Goal: Transaction & Acquisition: Purchase product/service

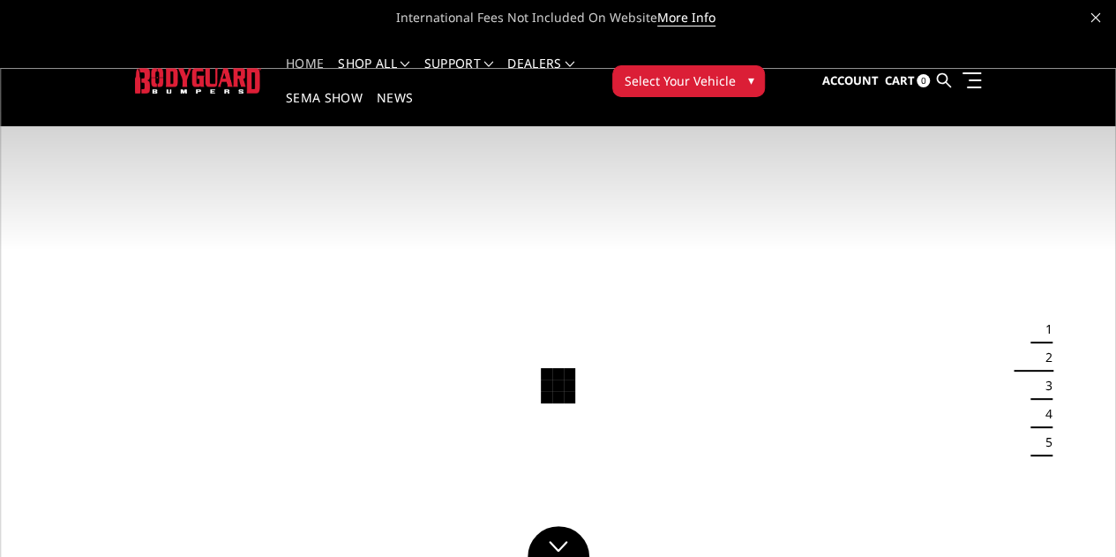
click at [735, 71] on span "Select Your Vehicle" at bounding box center [679, 80] width 111 height 19
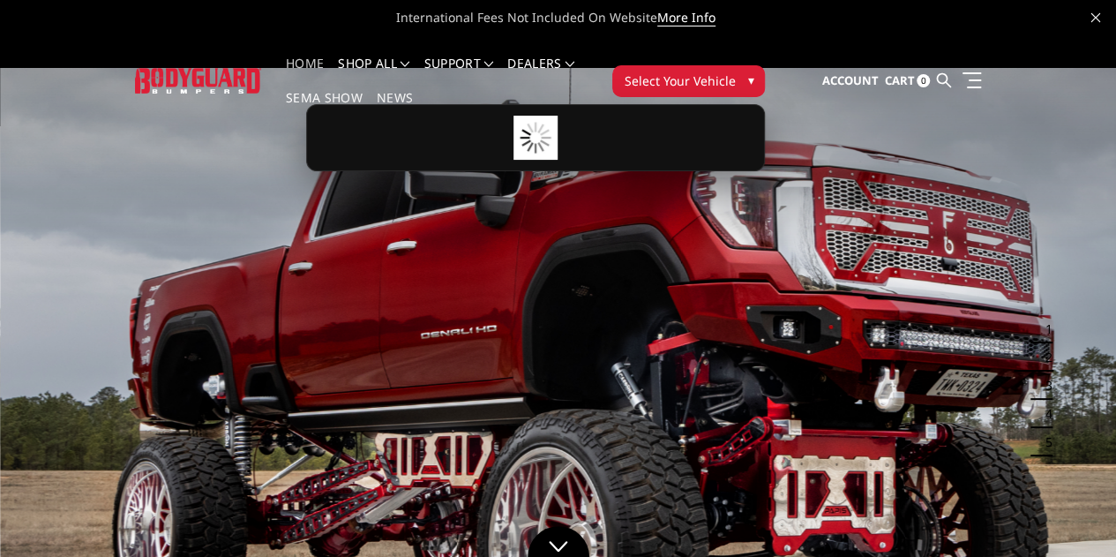
click at [735, 71] on span "Select Your Vehicle" at bounding box center [679, 80] width 111 height 19
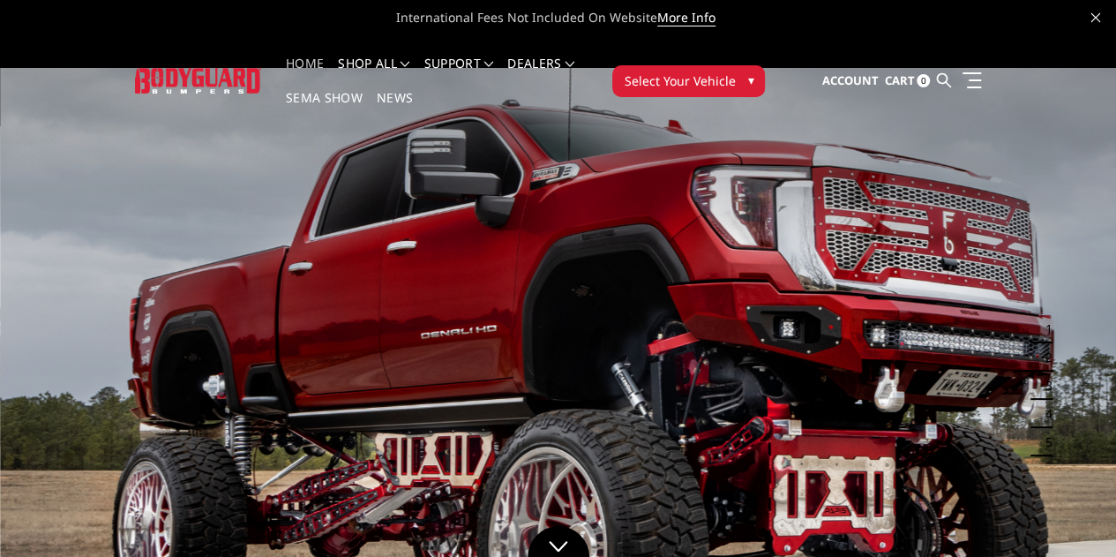
click at [735, 71] on span "Select Your Vehicle" at bounding box center [679, 80] width 111 height 19
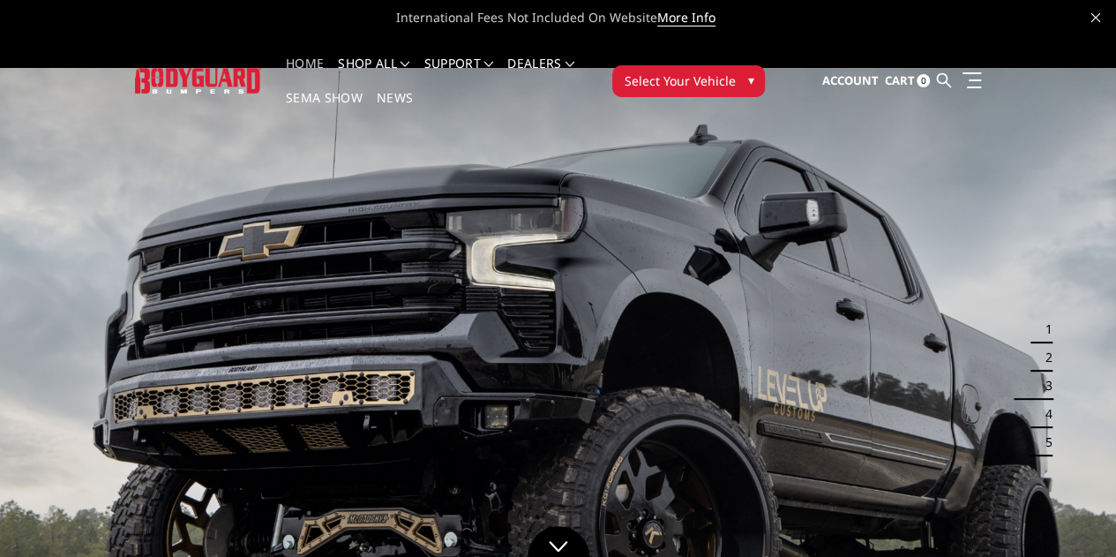
click at [735, 71] on span "Select Your Vehicle" at bounding box center [679, 80] width 111 height 19
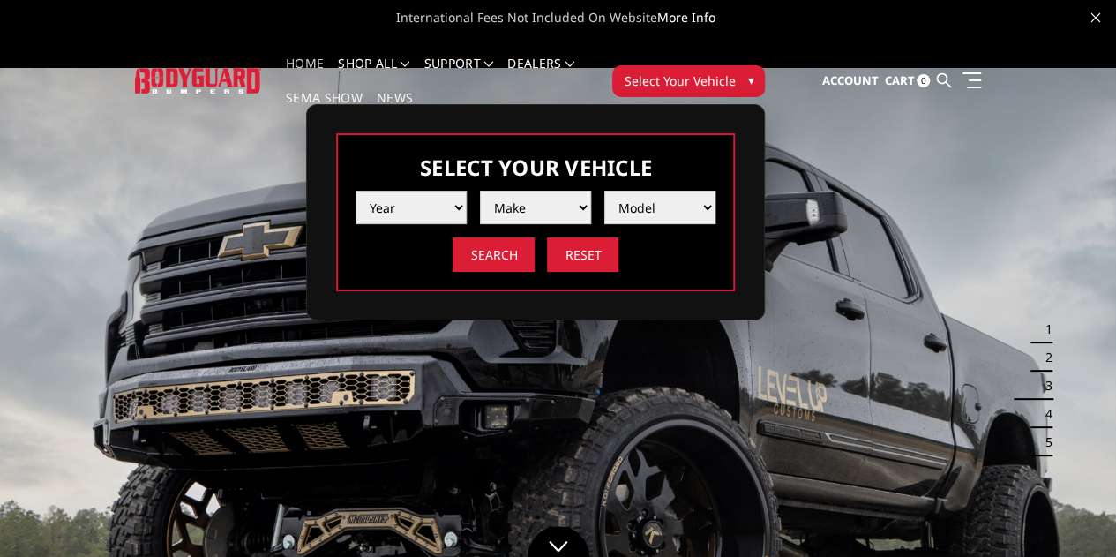
click at [467, 191] on select "Year 2025 2024 2023 2022 2021 2020 2019 2018 2017 2016 2015 2014 2013 2012 2011…" at bounding box center [411, 208] width 111 height 34
select select "yr_2025"
click at [467, 191] on select "Year 2025 2024 2023 2022 2021 2020 2019 2018 2017 2016 2015 2014 2013 2012 2011…" at bounding box center [411, 208] width 111 height 34
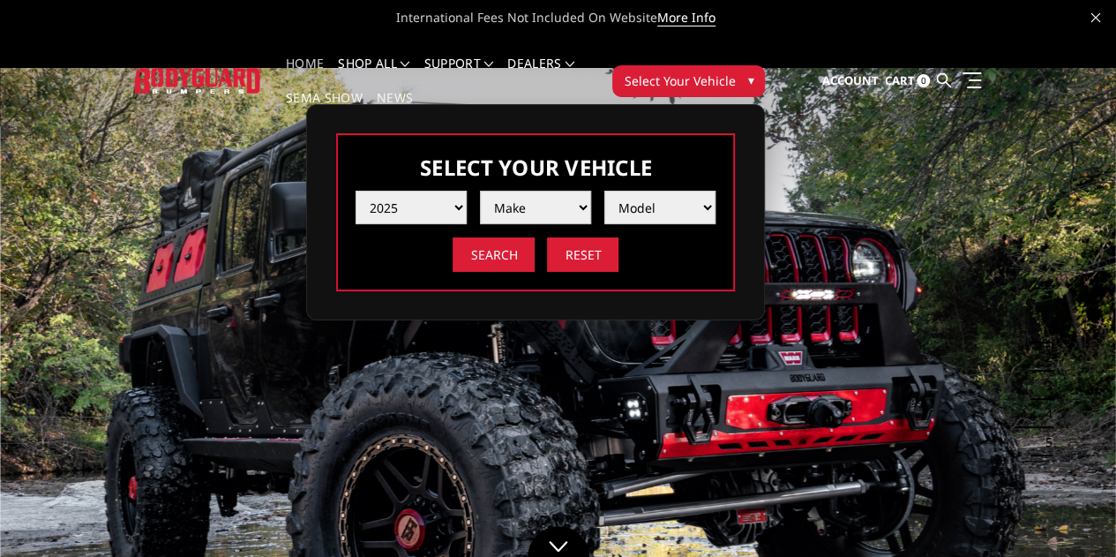
click at [591, 193] on select "Make Chevrolet Ford GMC Ram Toyota" at bounding box center [535, 208] width 111 height 34
select select "mk_gmc"
click at [591, 191] on select "Make Chevrolet Ford GMC Ram Toyota" at bounding box center [535, 208] width 111 height 34
click at [716, 199] on select "Model Sierra 1500 Sierra 2500 / 3500" at bounding box center [659, 208] width 111 height 34
select select "md_sierra-1500"
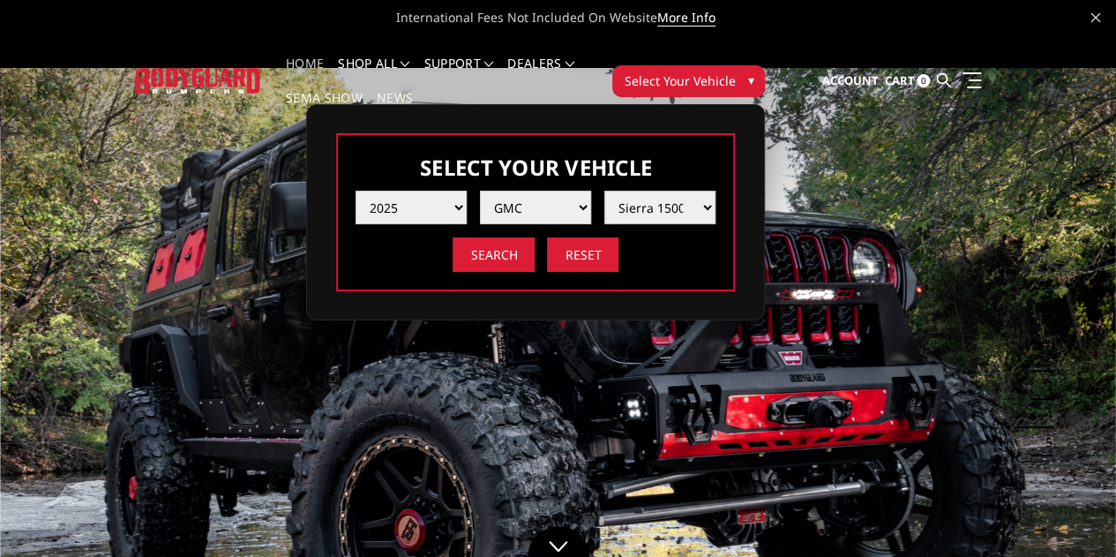
click at [716, 191] on select "Model Sierra 1500 Sierra 2500 / 3500" at bounding box center [659, 208] width 111 height 34
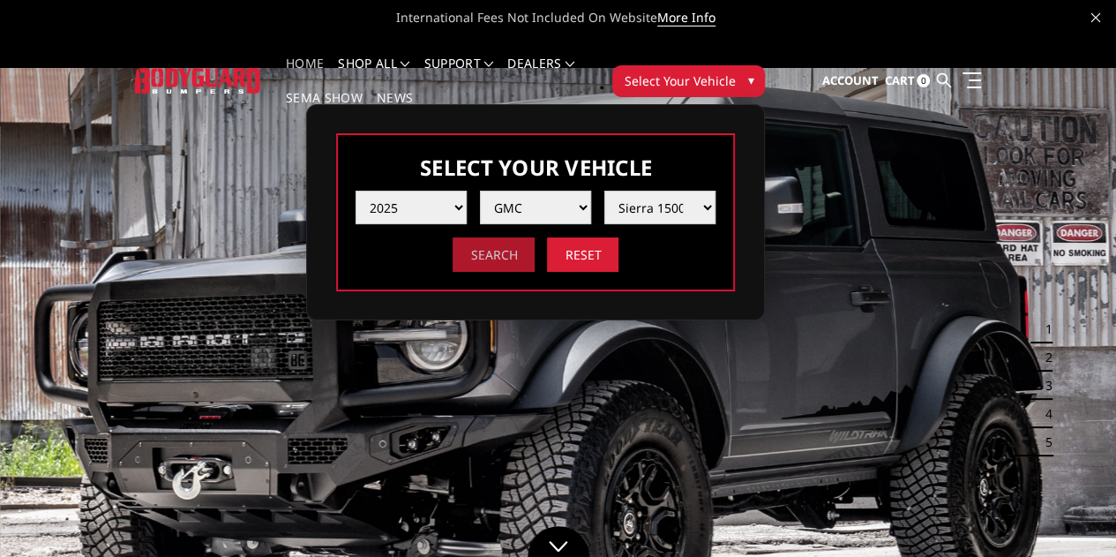
click at [535, 247] on input "Search" at bounding box center [494, 254] width 82 height 34
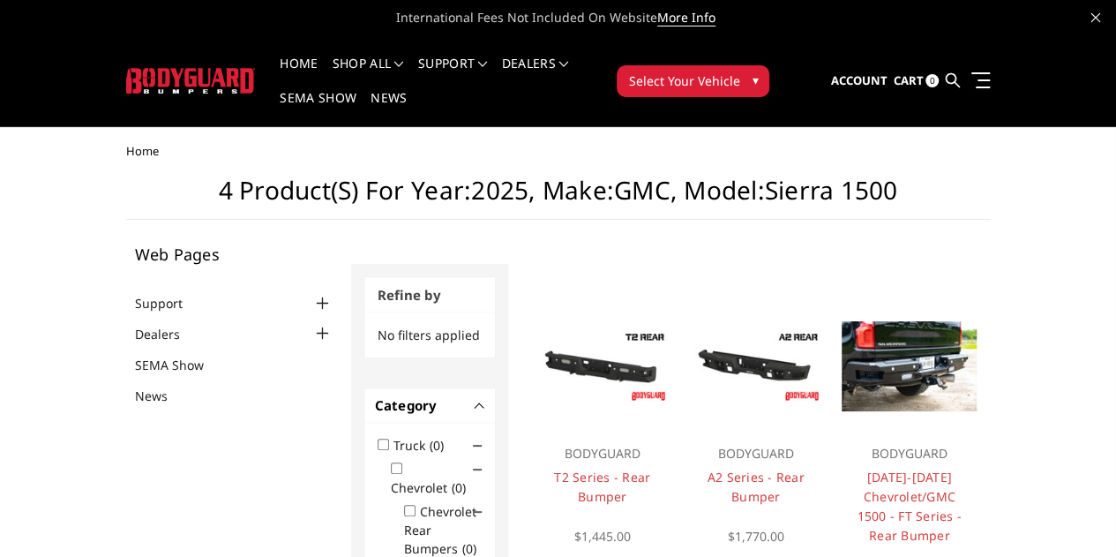
click at [769, 75] on button "Select Your Vehicle ▾" at bounding box center [693, 81] width 153 height 32
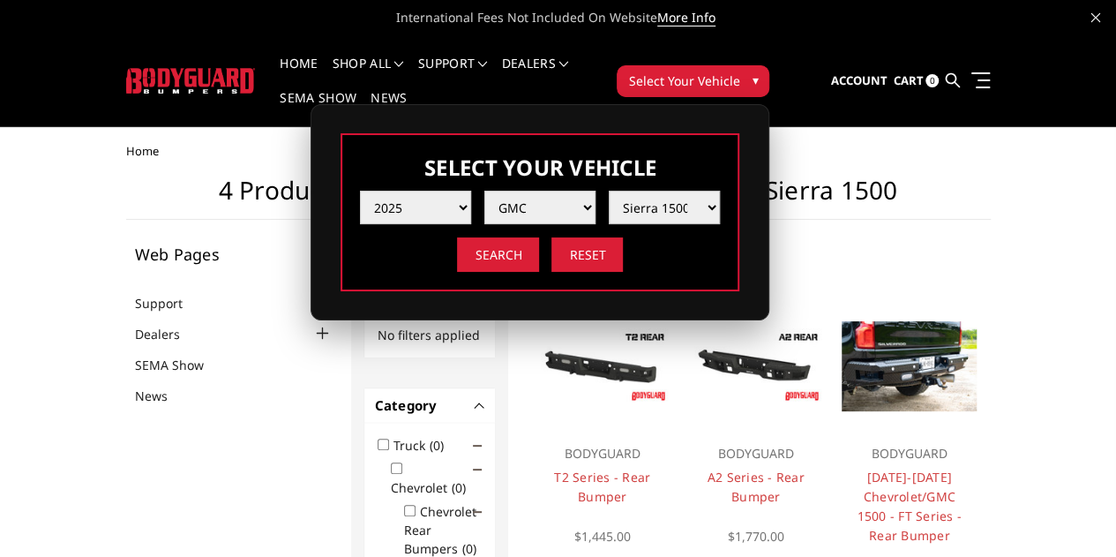
click at [720, 191] on select "Model Sierra 1500 Sierra 2500 / 3500" at bounding box center [664, 208] width 111 height 34
select select "md_sierra-2500-3500"
click at [720, 191] on select "Model Sierra 1500 Sierra 2500 / 3500" at bounding box center [664, 208] width 111 height 34
click at [539, 241] on input "Search" at bounding box center [498, 254] width 82 height 34
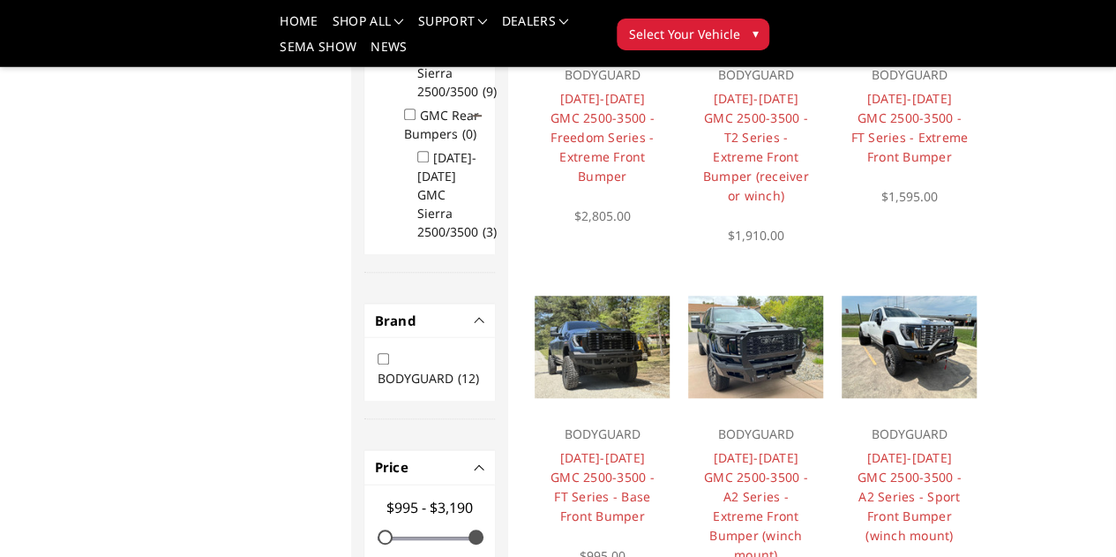
scroll to position [492, 0]
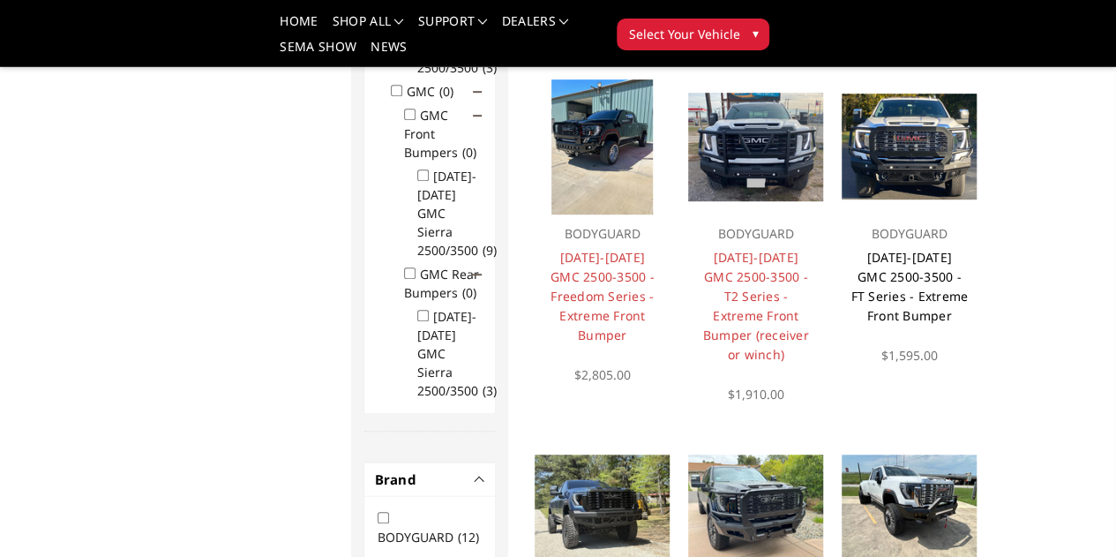
click at [968, 324] on link "2024-2025 GMC 2500-3500 - FT Series - Extreme Front Bumper" at bounding box center [909, 286] width 117 height 75
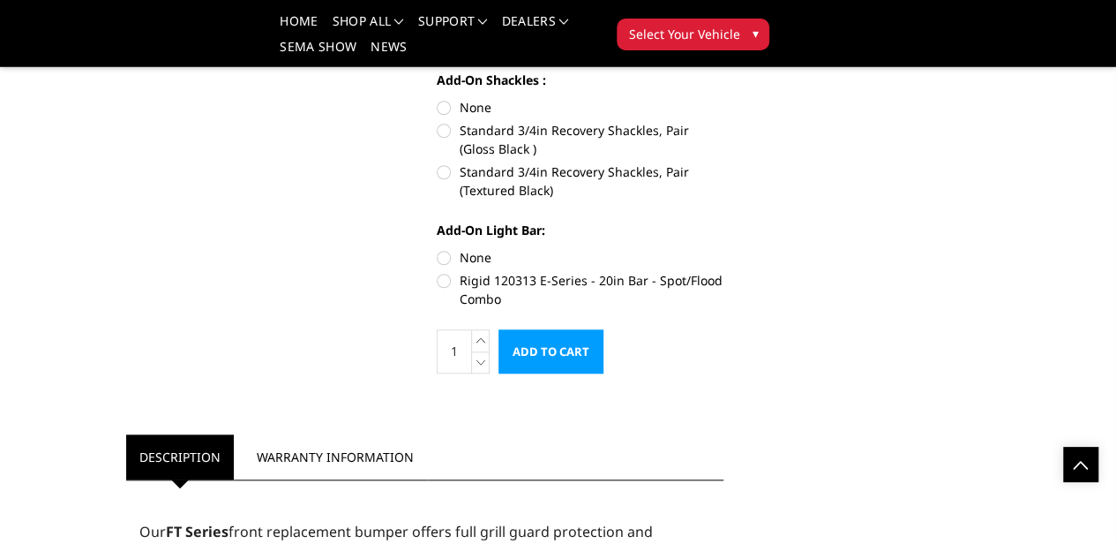
scroll to position [176, 0]
